Goal: Task Accomplishment & Management: Manage account settings

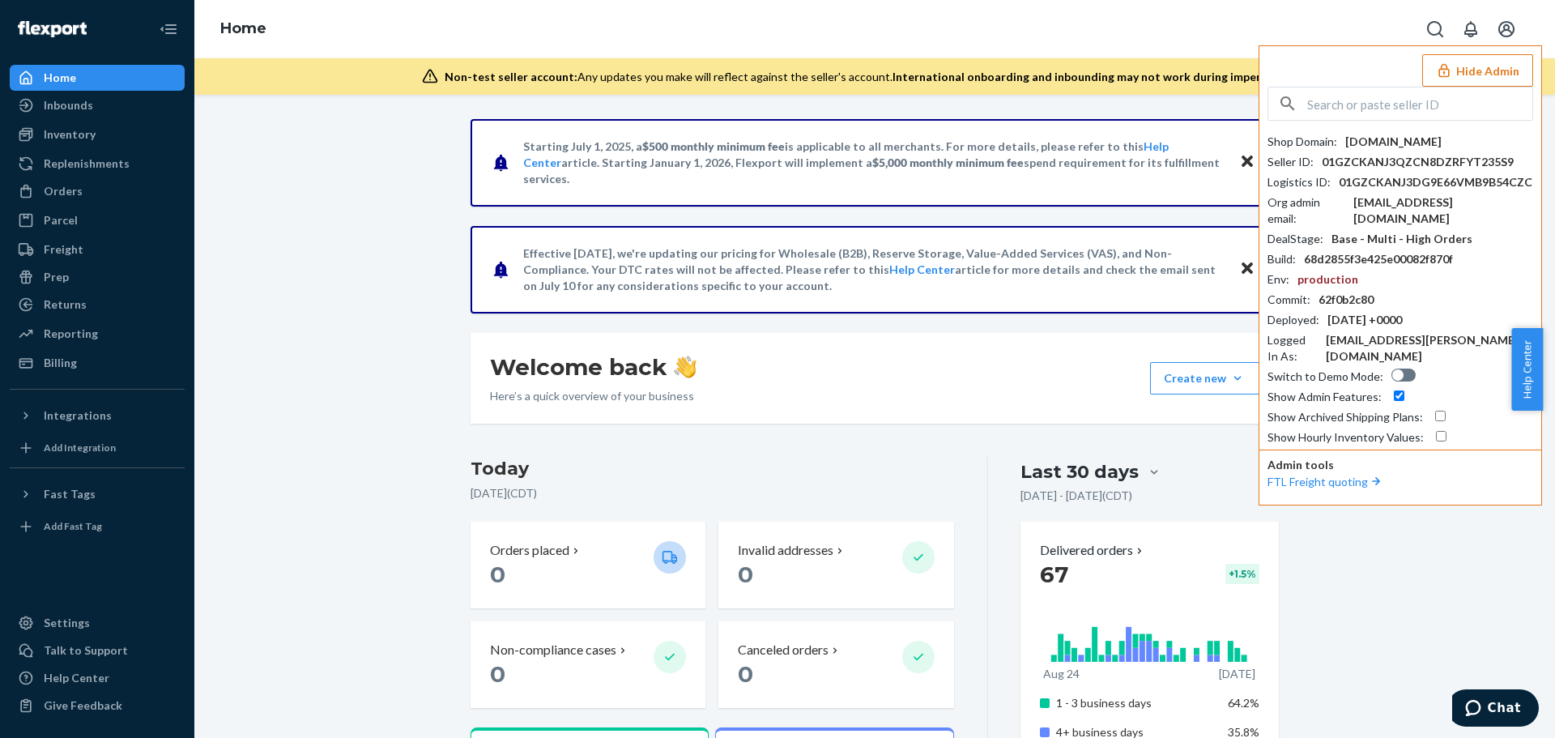
click at [1465, 78] on button "Hide Admin" at bounding box center [1477, 70] width 111 height 32
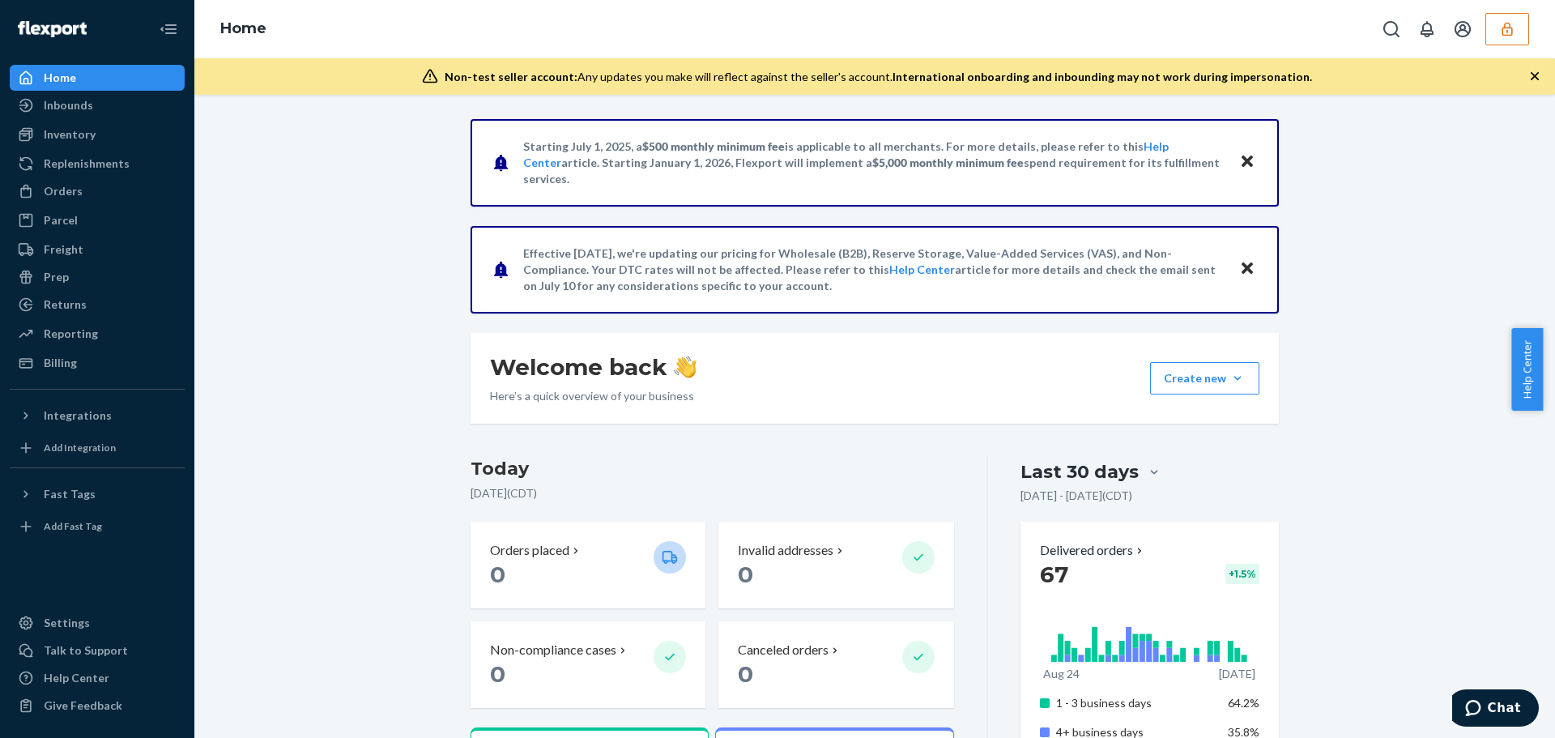
click at [1505, 42] on button "button" at bounding box center [1507, 29] width 44 height 32
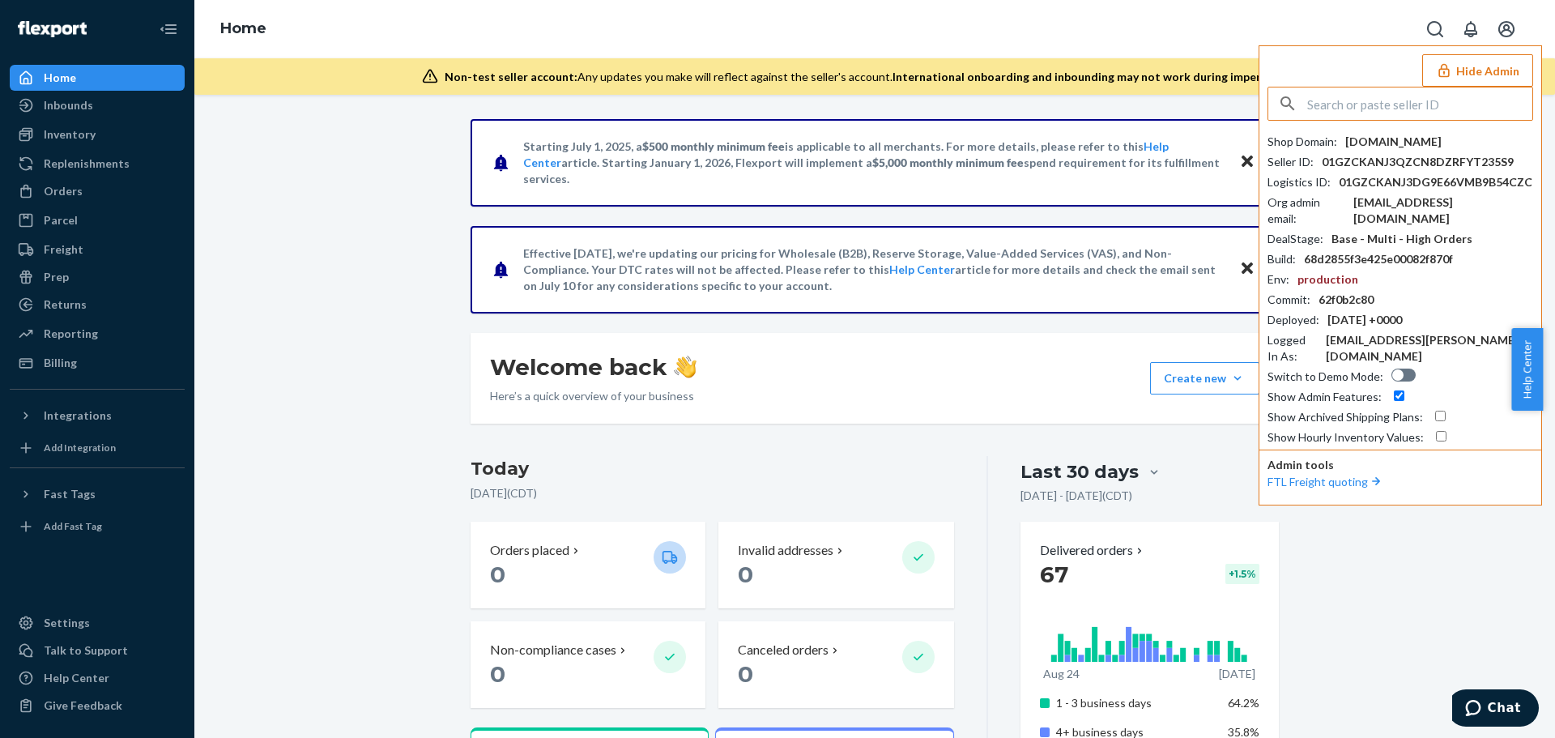
click at [1349, 109] on input "text" at bounding box center [1419, 103] width 225 height 32
type input "dandscoveryllccom"
click at [1330, 140] on span "dandscoveryllccom" at bounding box center [1404, 142] width 241 height 16
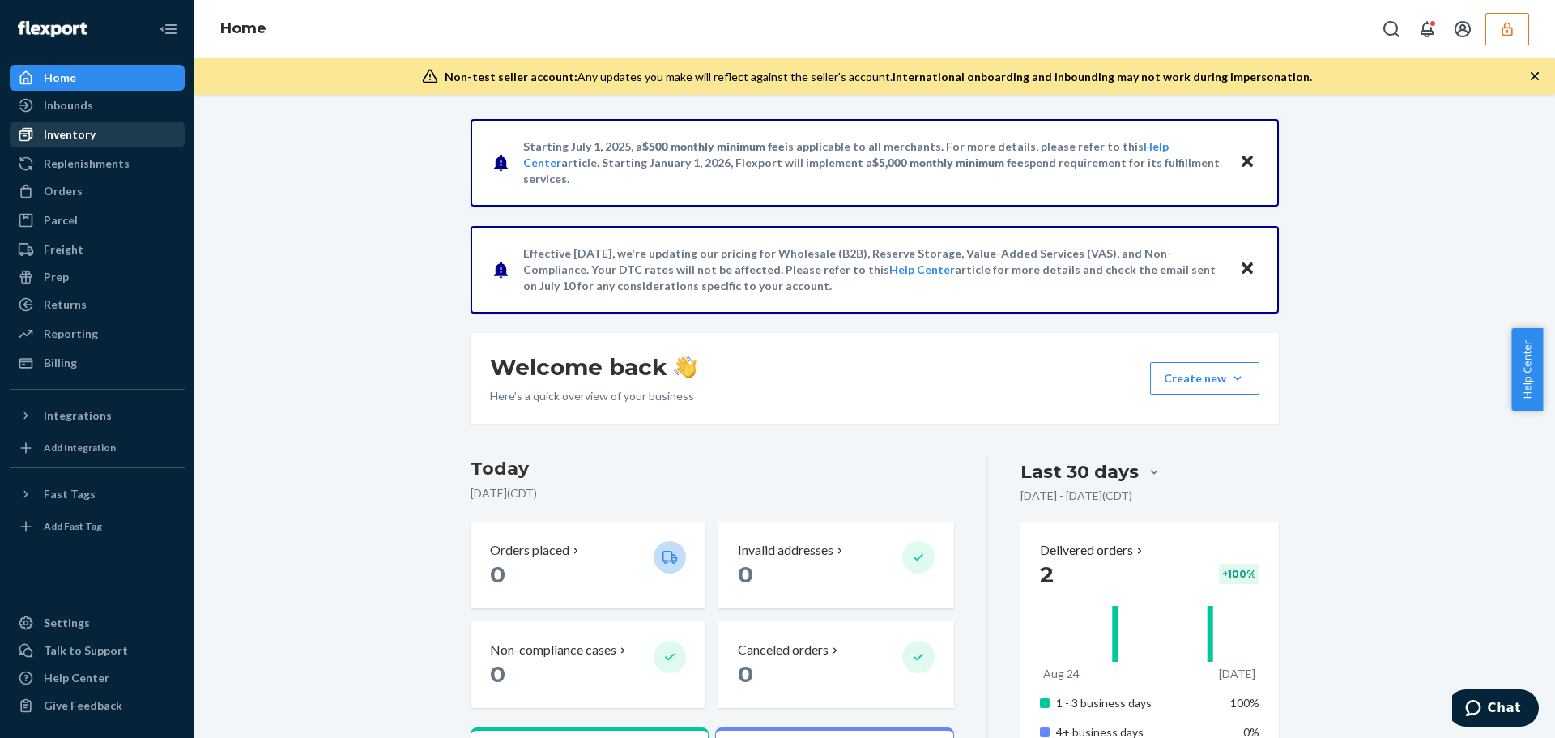
click at [79, 136] on div "Inventory" at bounding box center [70, 134] width 52 height 16
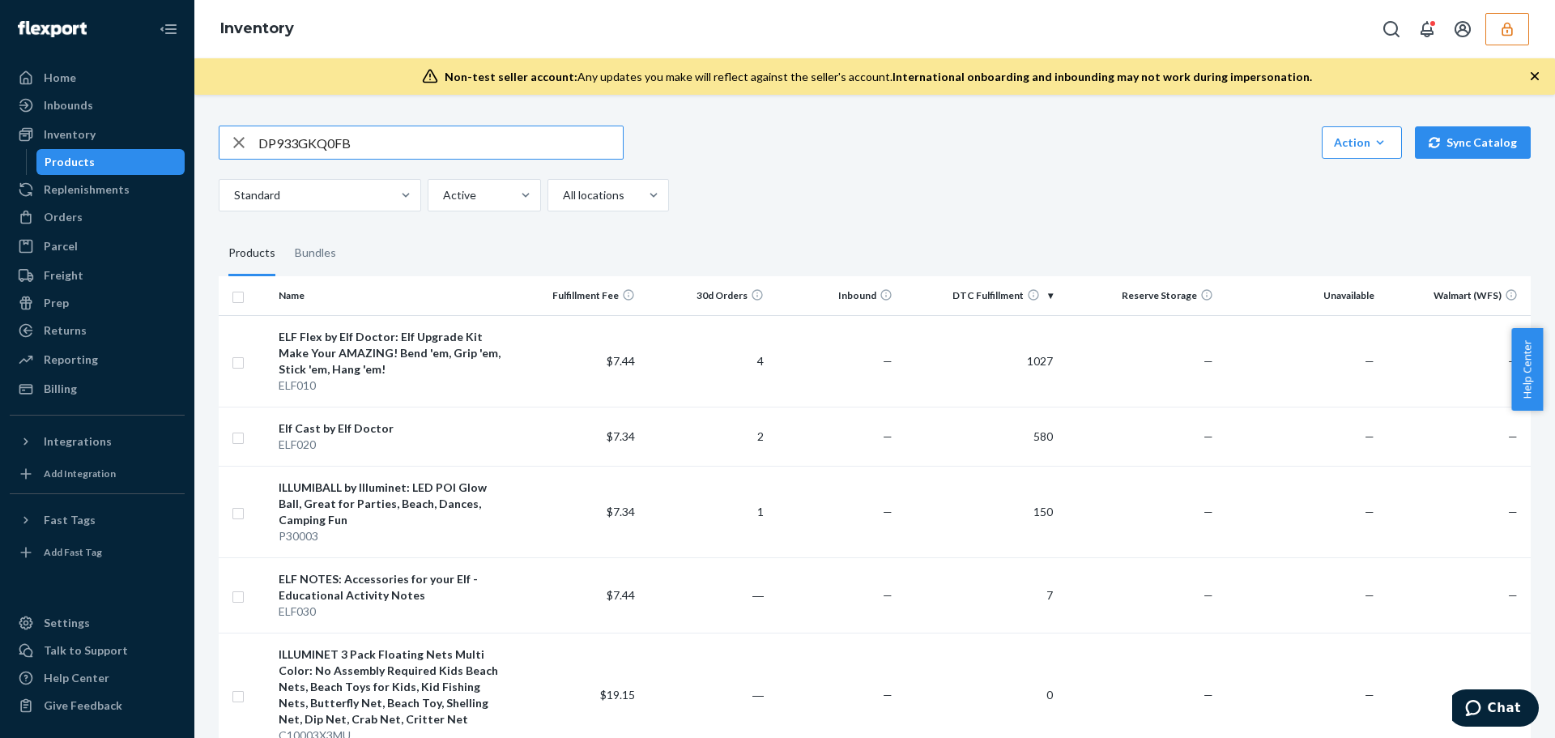
type input "DP933GKQ0FB"
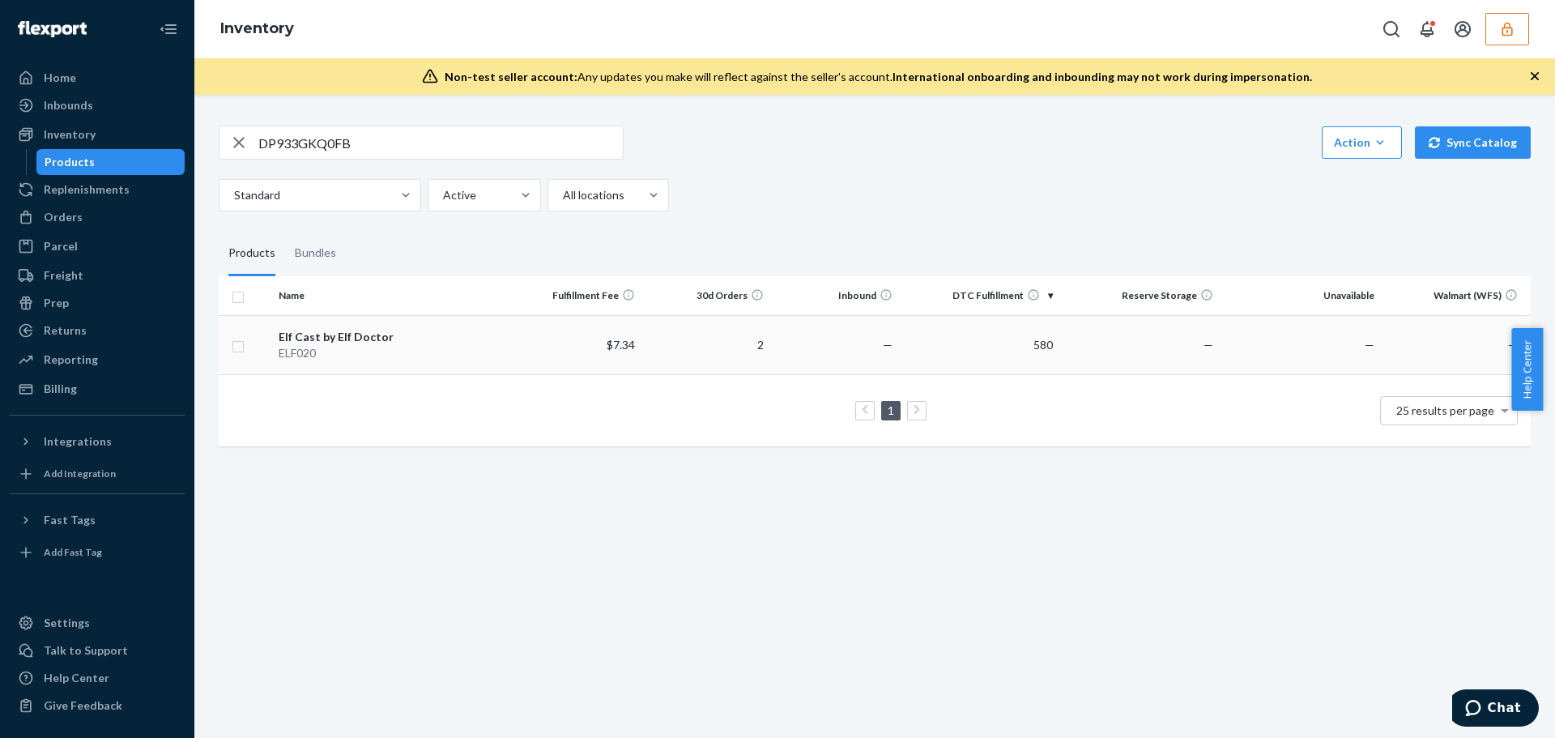
click at [495, 355] on div "ELF020" at bounding box center [393, 353] width 228 height 16
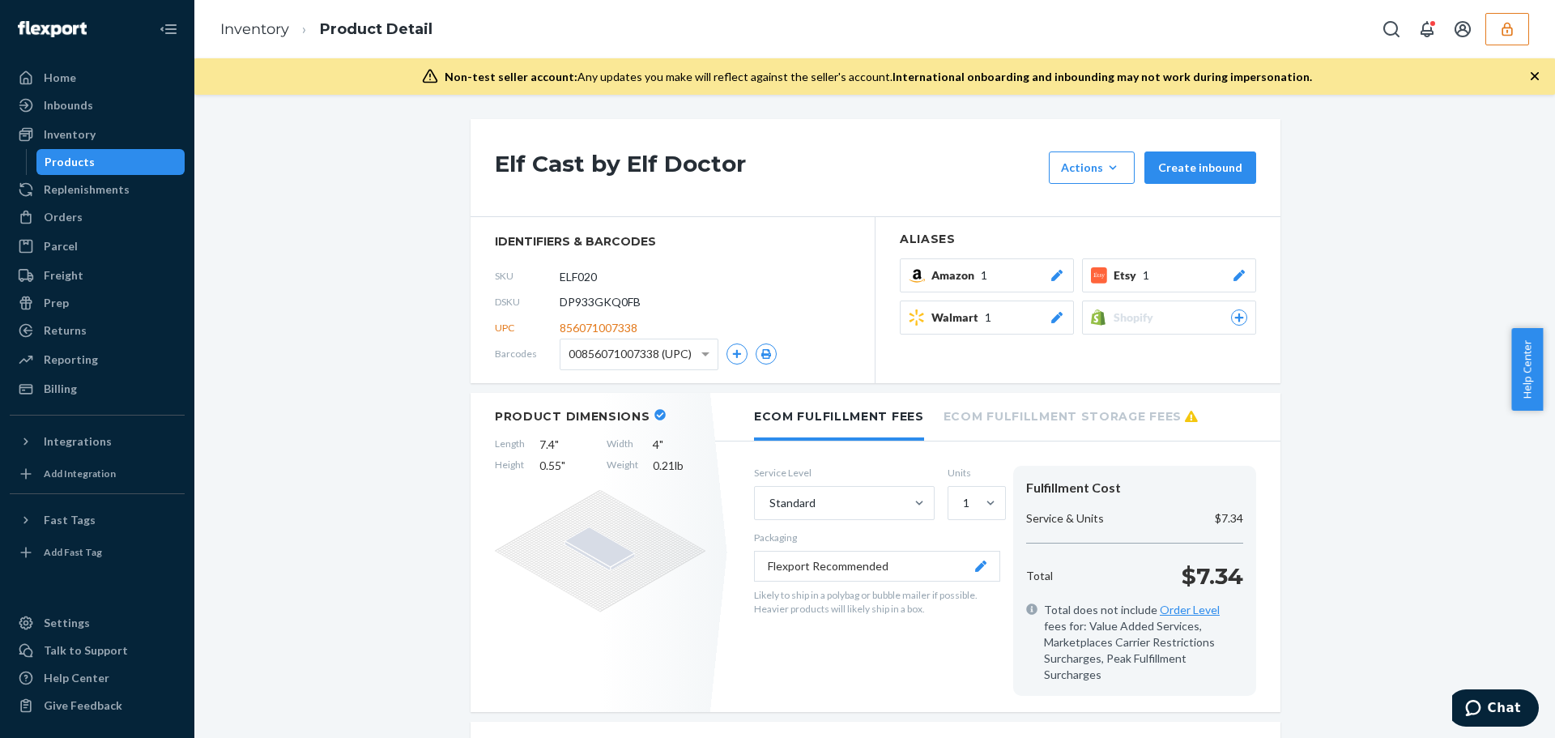
click at [922, 274] on button "Amazon 1" at bounding box center [987, 275] width 174 height 34
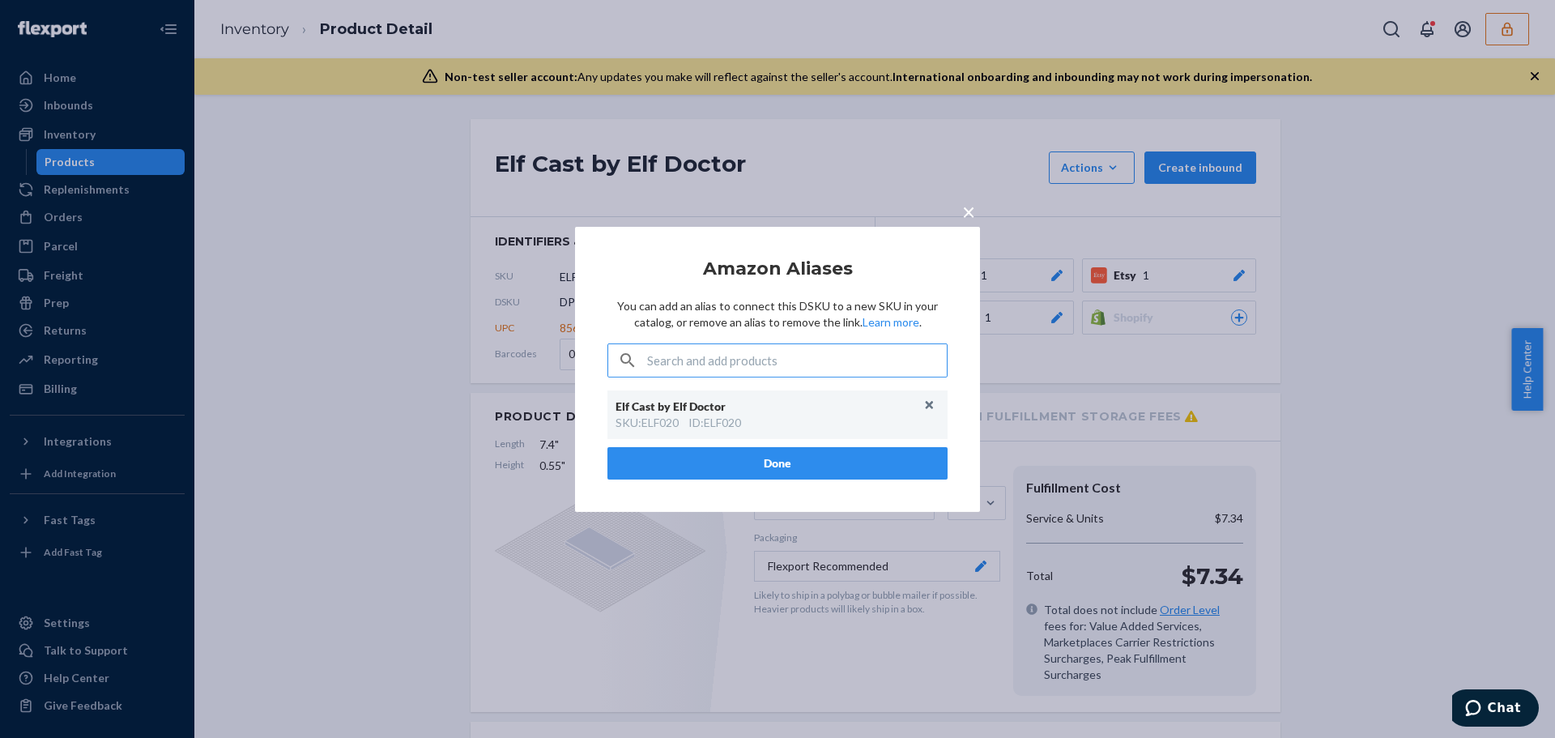
click at [734, 422] on div "ID : ELF020" at bounding box center [714, 423] width 53 height 16
copy div "ELF020"
click at [930, 403] on button "Unlink" at bounding box center [929, 405] width 24 height 24
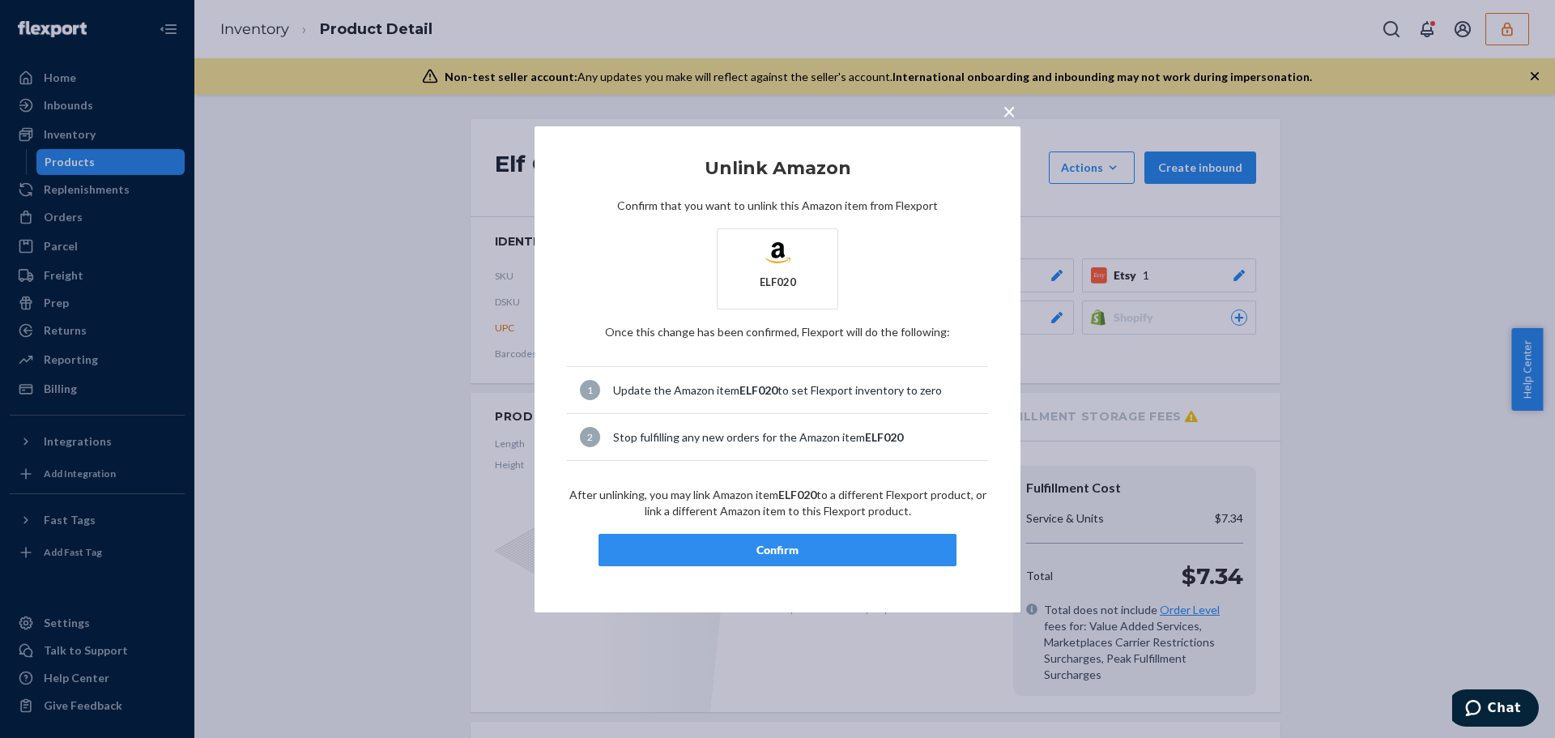
click at [837, 547] on div "Confirm" at bounding box center [777, 550] width 330 height 16
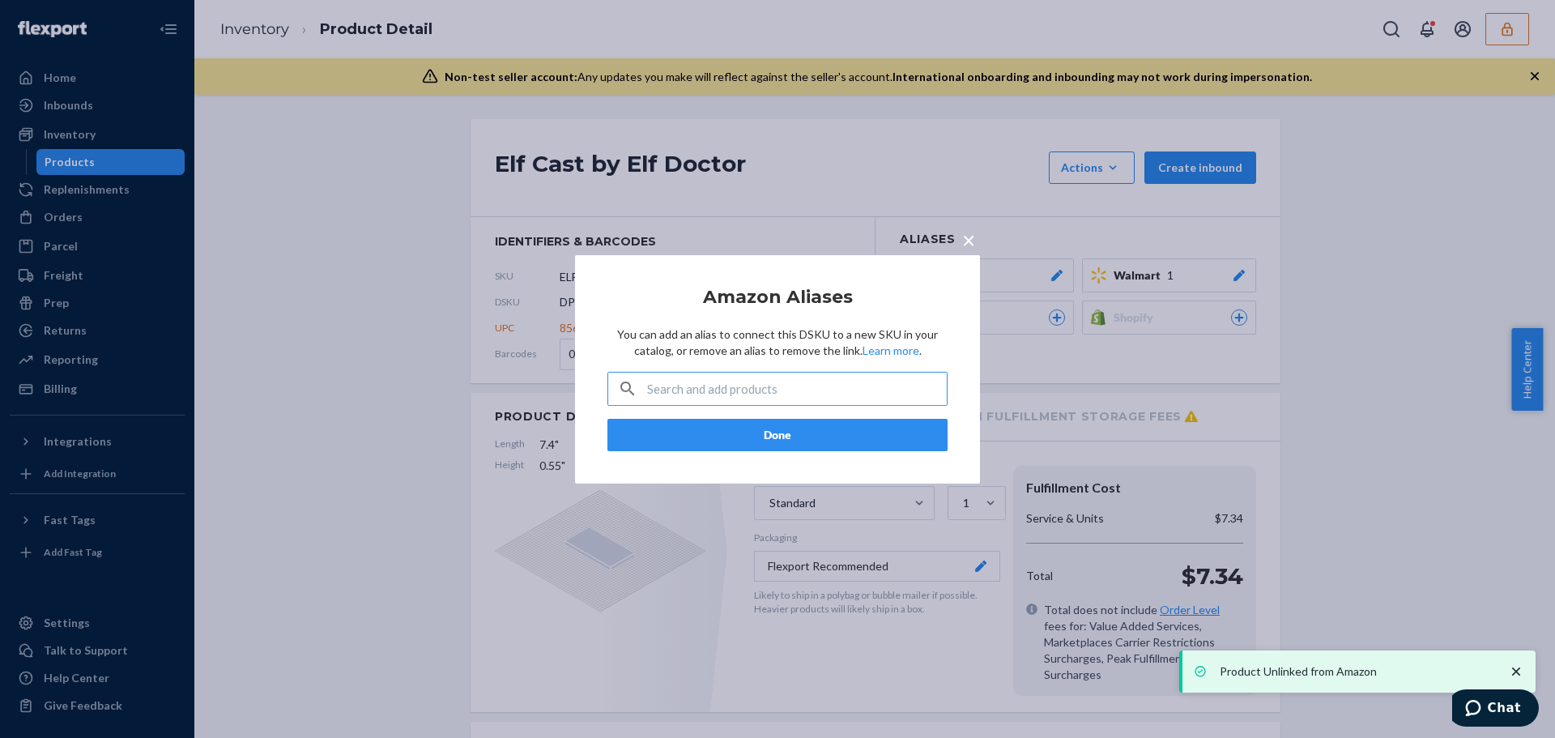
click at [850, 435] on button "Done" at bounding box center [777, 435] width 340 height 32
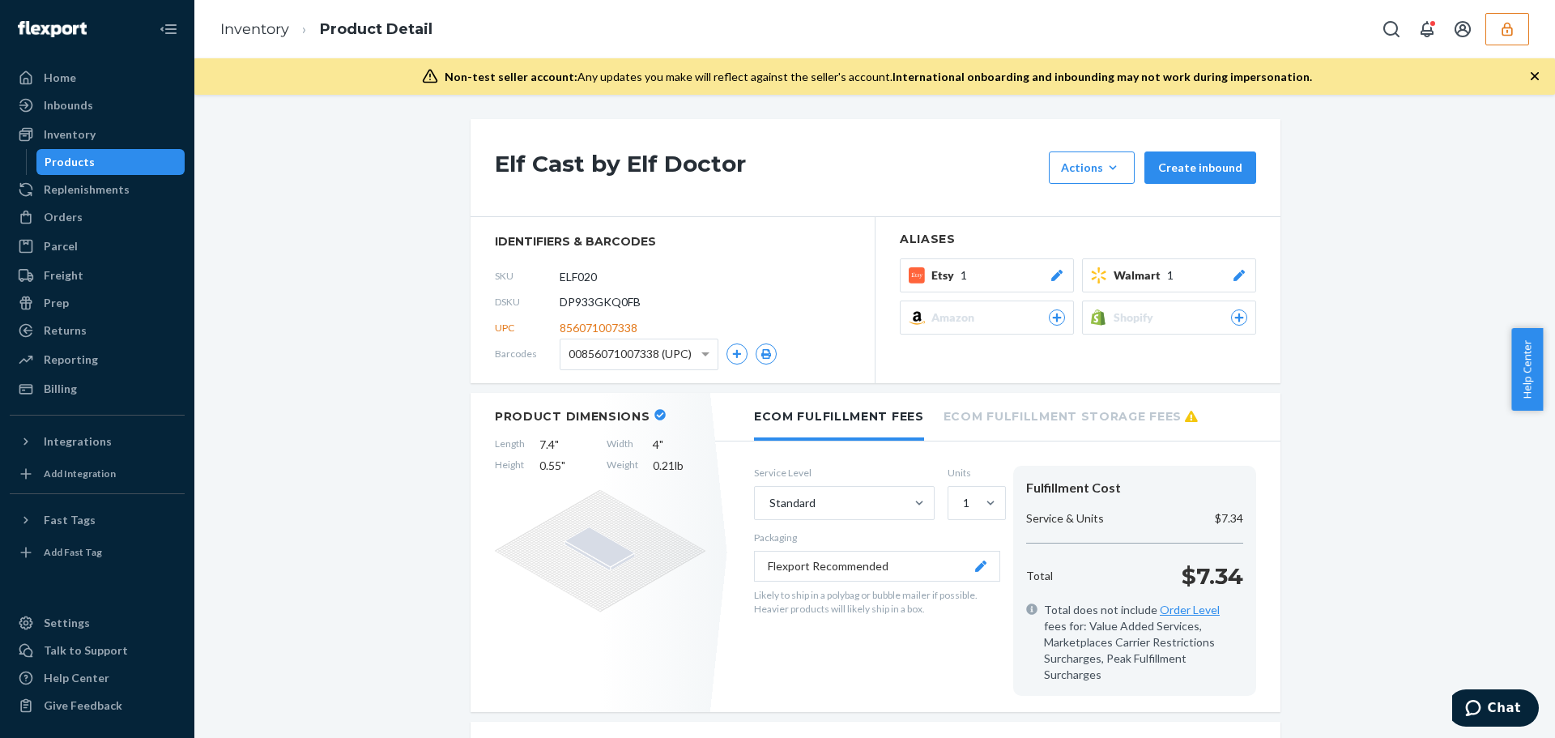
click at [977, 325] on div "Amazon" at bounding box center [998, 317] width 134 height 16
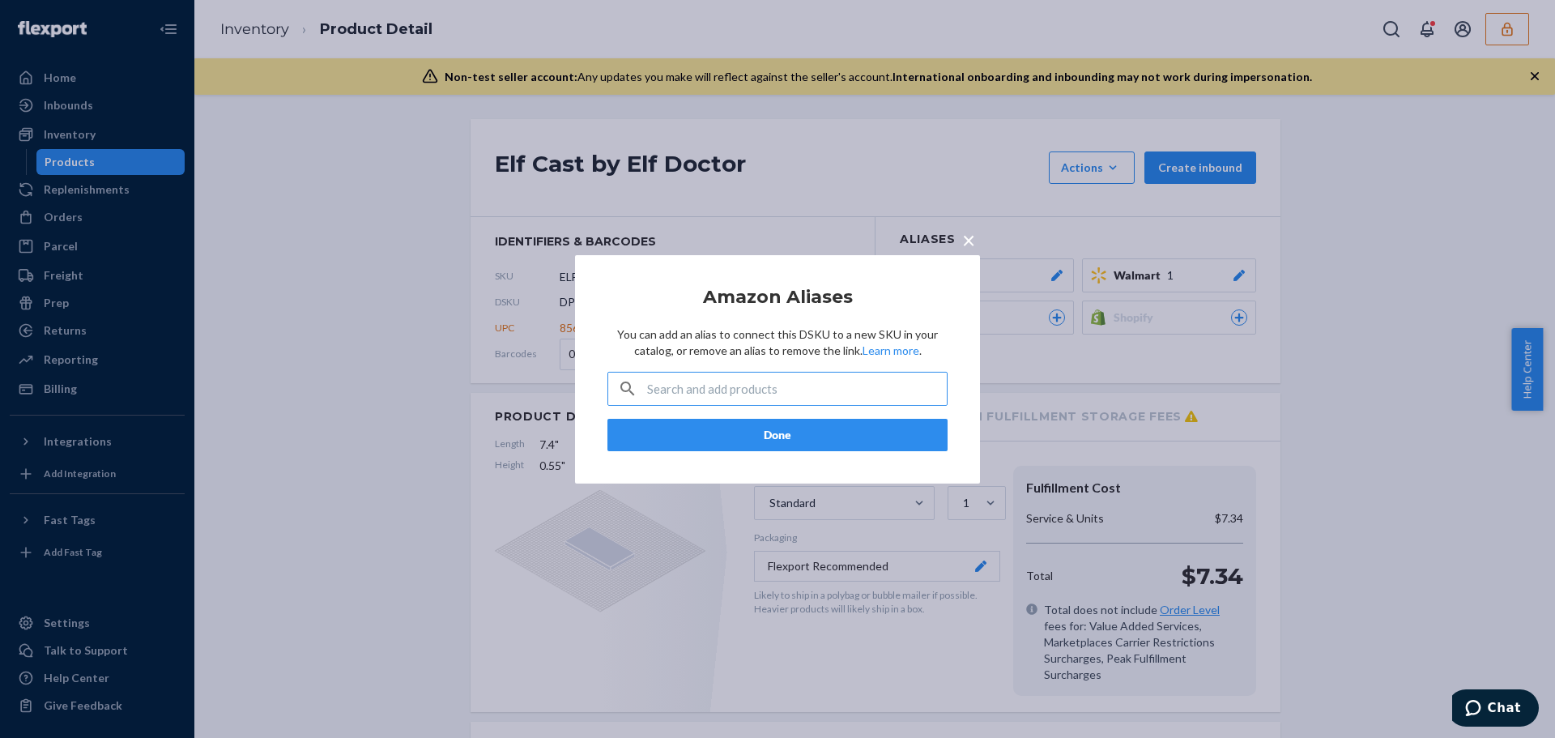
click at [764, 389] on input "text" at bounding box center [797, 389] width 300 height 32
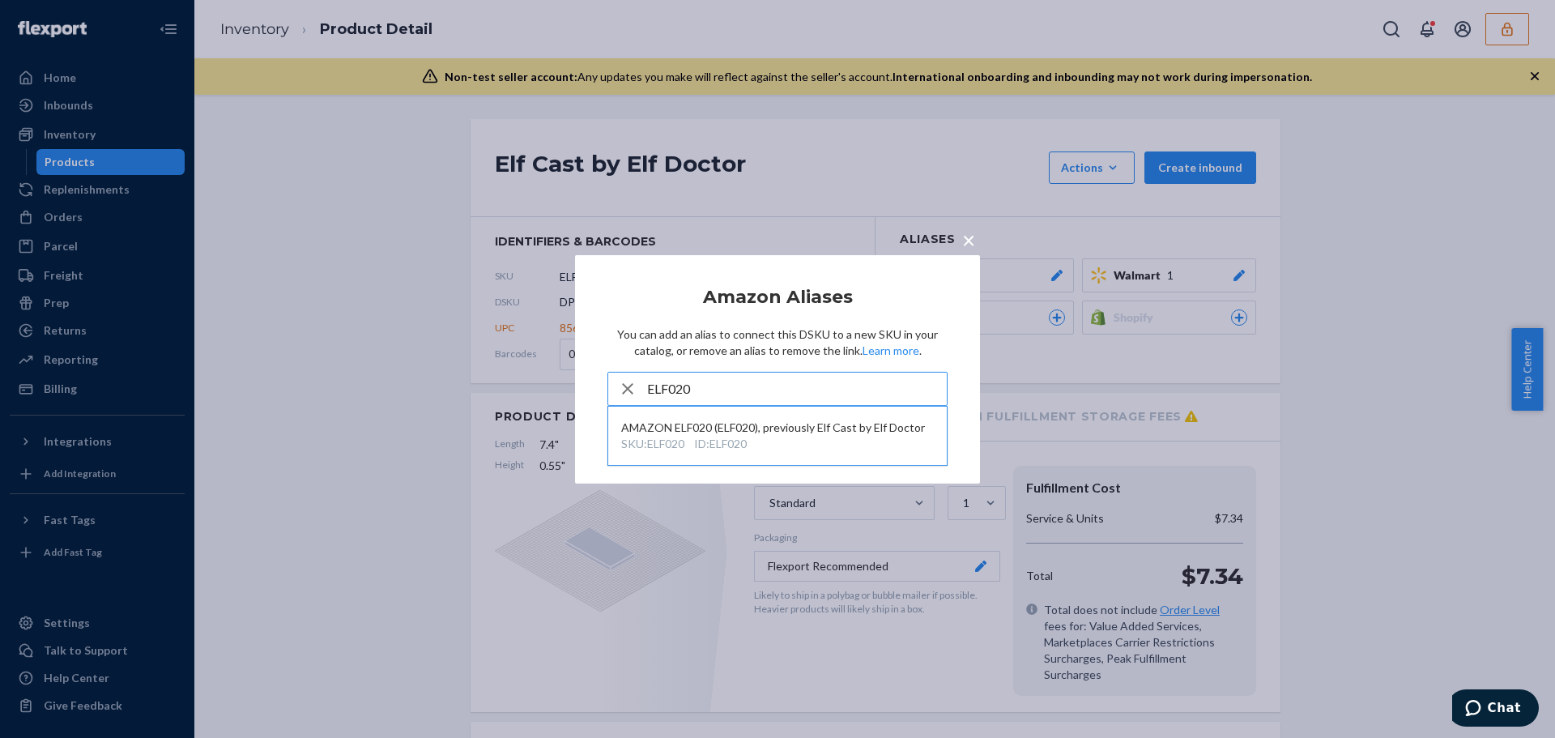
type input "ELF020"
click at [764, 432] on div "AMAZON ELF020 (ELF020), previously Elf Cast by Elf Doctor" at bounding box center [777, 427] width 313 height 16
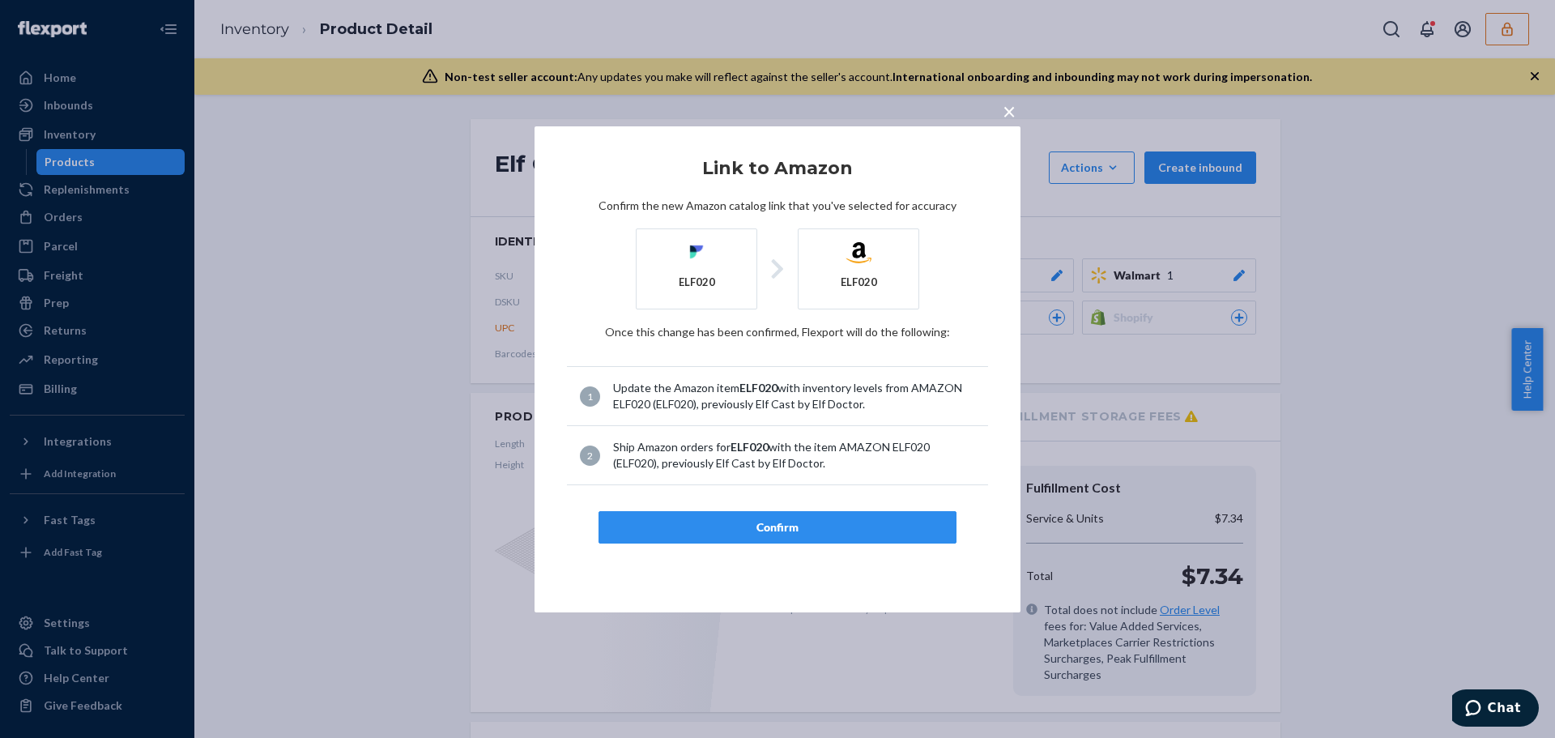
click at [845, 523] on div "Confirm" at bounding box center [777, 527] width 330 height 16
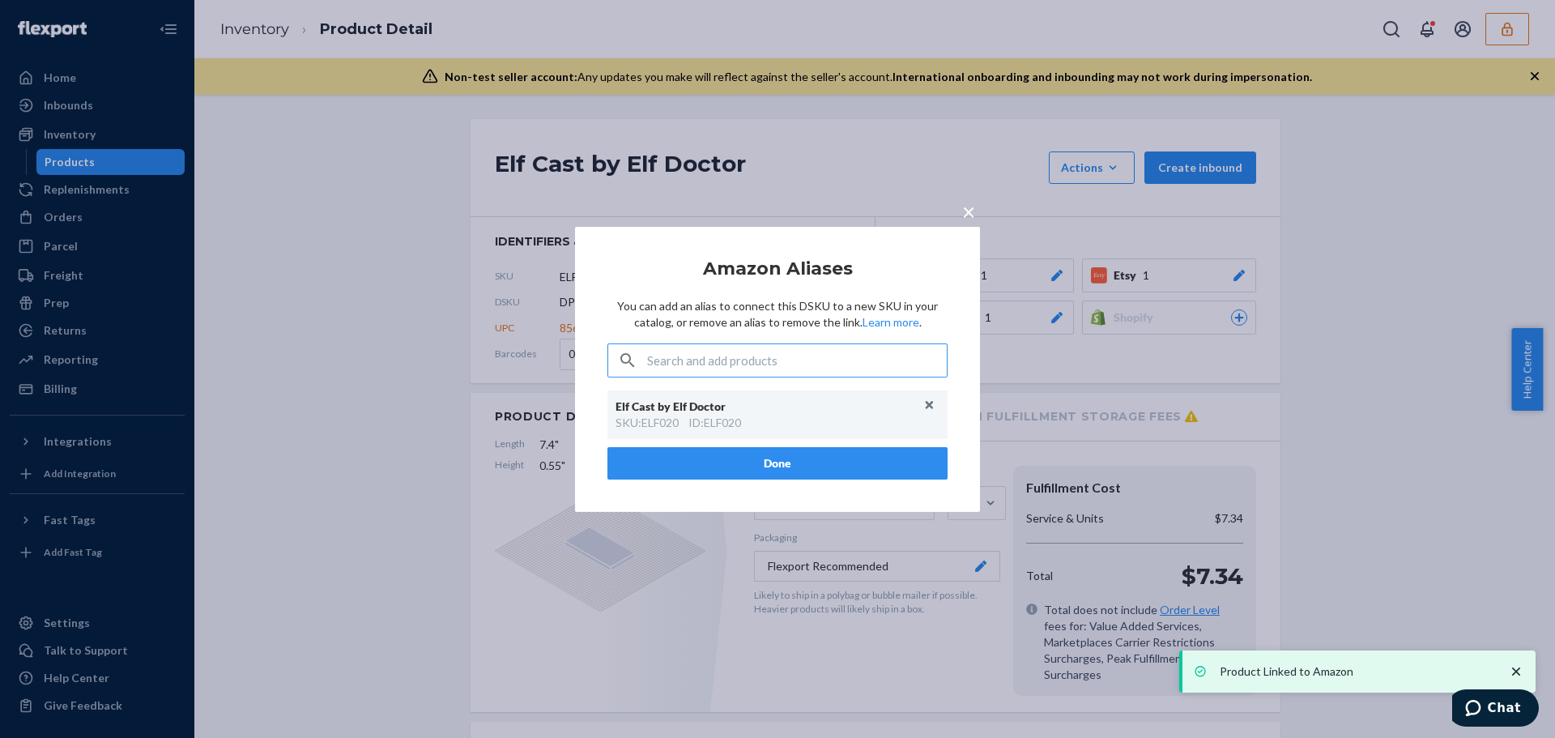
click at [786, 371] on input "text" at bounding box center [797, 360] width 300 height 32
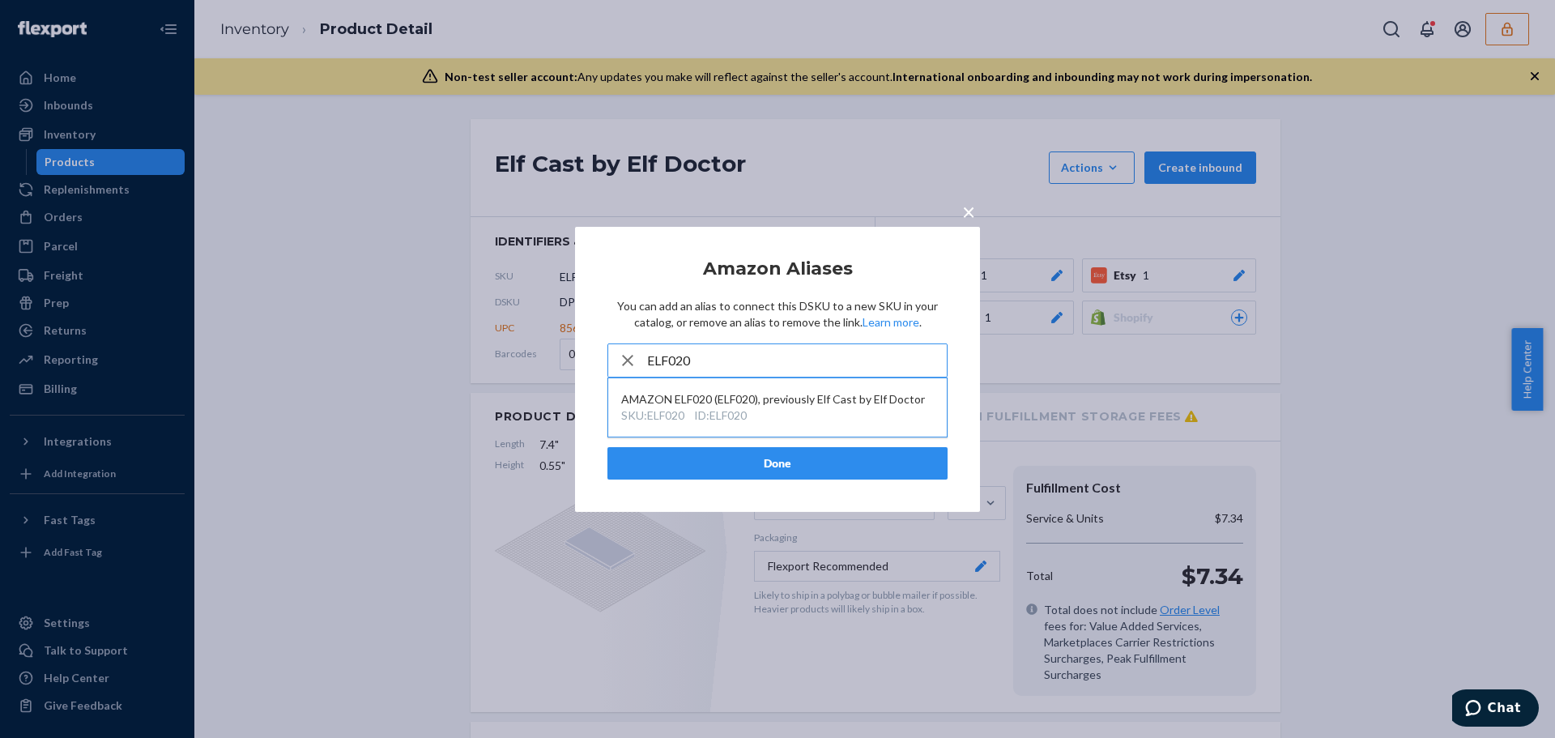
type input "ELF020"
click at [788, 397] on div "AMAZON ELF020 (ELF020), previously Elf Cast by Elf Doctor" at bounding box center [777, 399] width 313 height 16
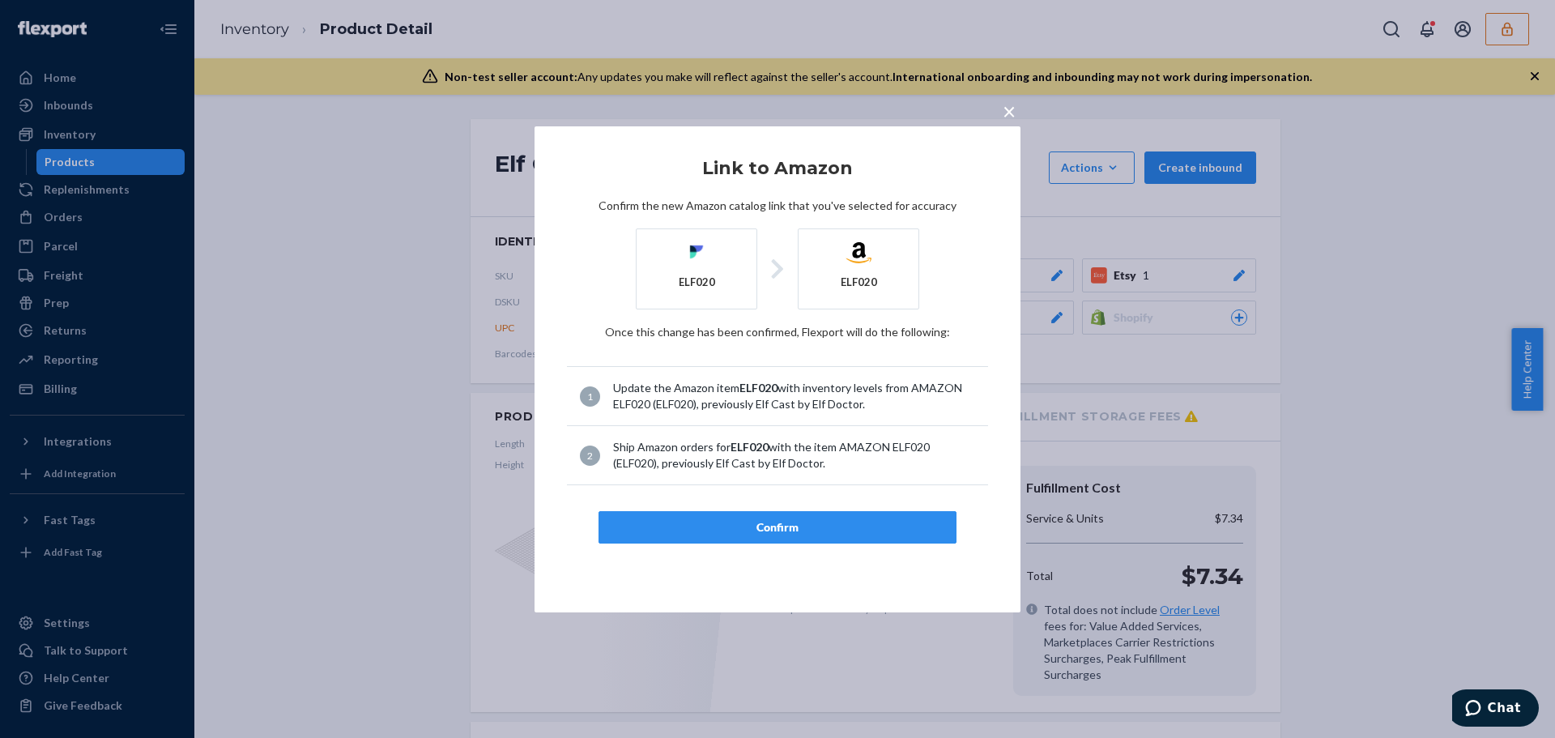
click at [817, 526] on div "Confirm" at bounding box center [777, 527] width 330 height 16
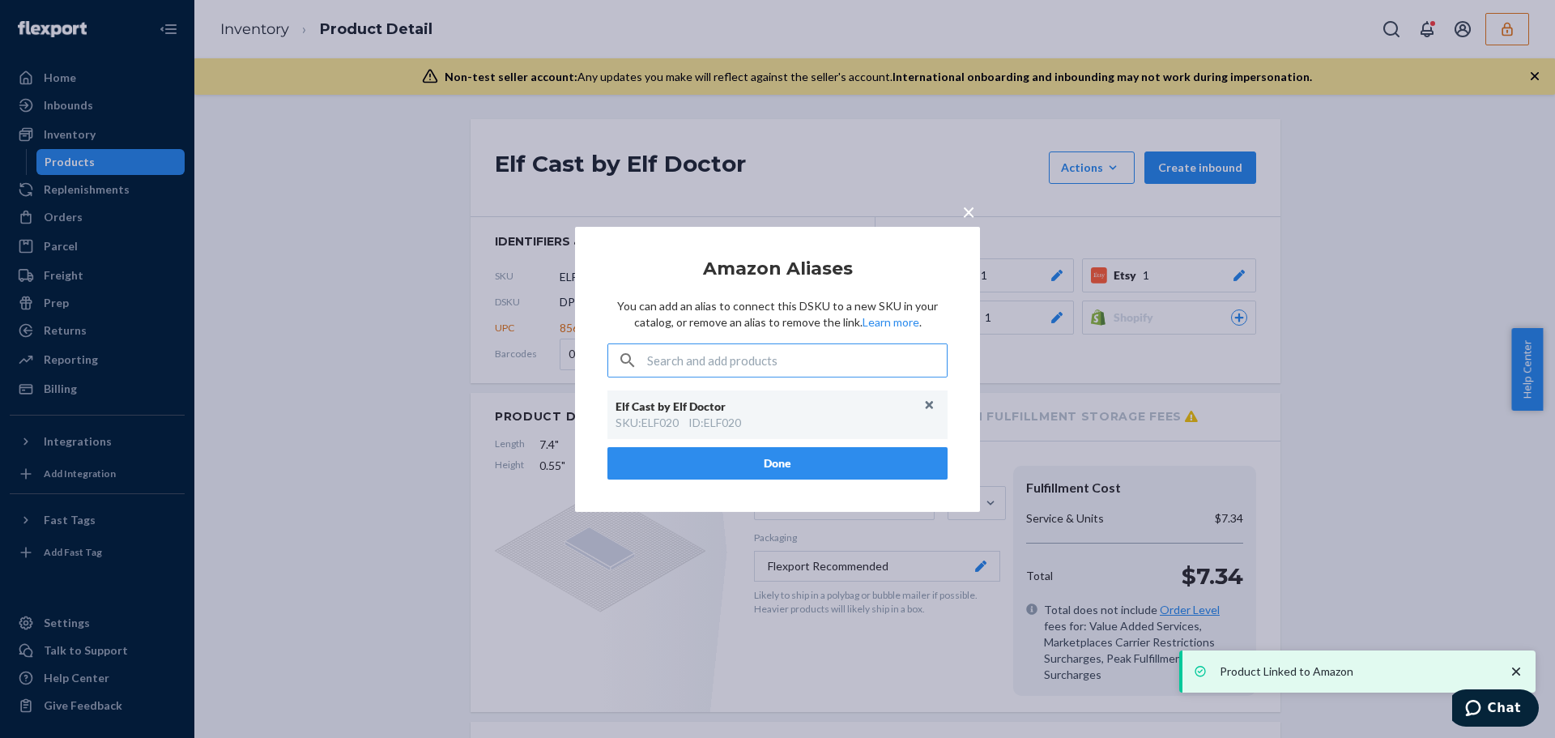
click at [836, 354] on input "text" at bounding box center [797, 360] width 300 height 32
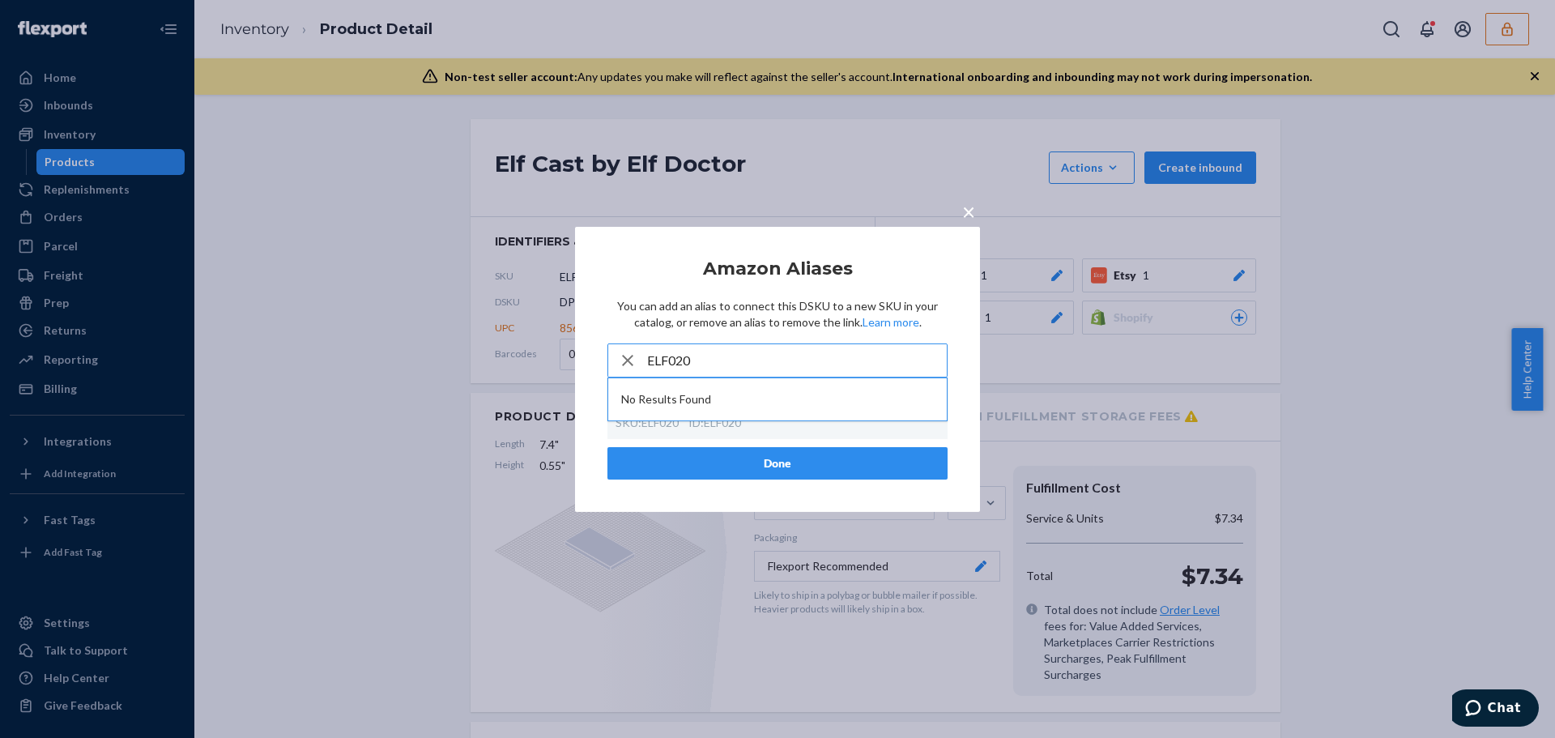
type input "ELF020"
click at [624, 358] on icon "button" at bounding box center [627, 360] width 11 height 11
click at [858, 464] on button "Done" at bounding box center [777, 463] width 340 height 32
